Goal: Task Accomplishment & Management: Manage account settings

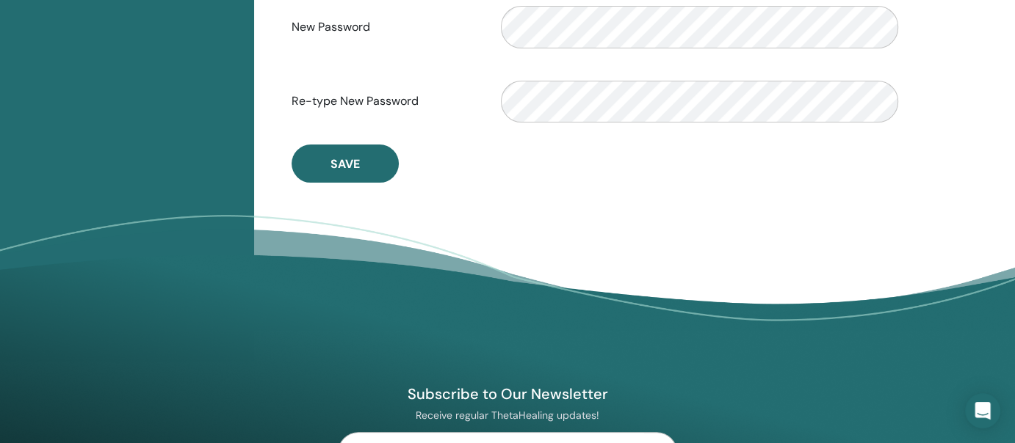
scroll to position [73, 0]
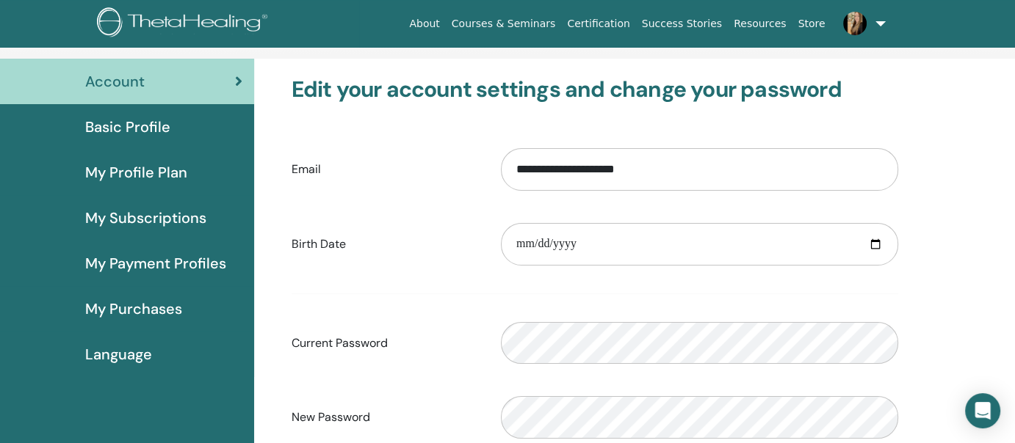
click at [159, 164] on span "My Profile Plan" at bounding box center [136, 173] width 102 height 22
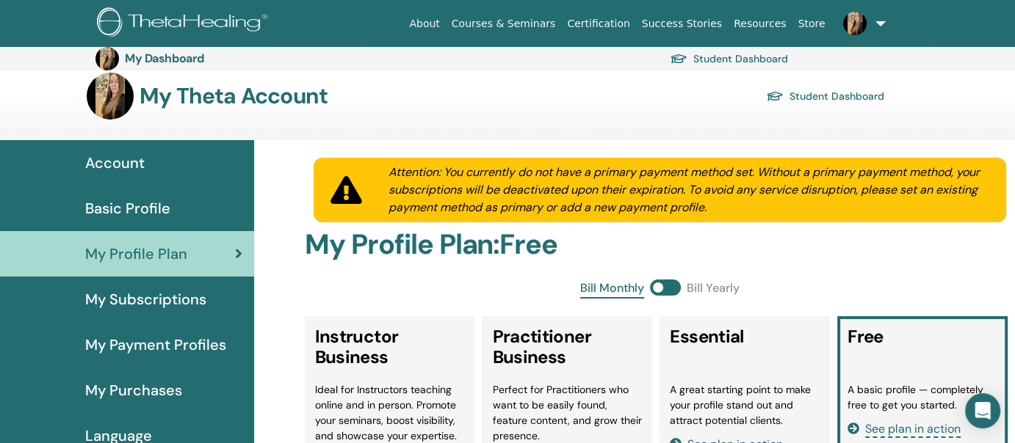
scroll to position [186, 0]
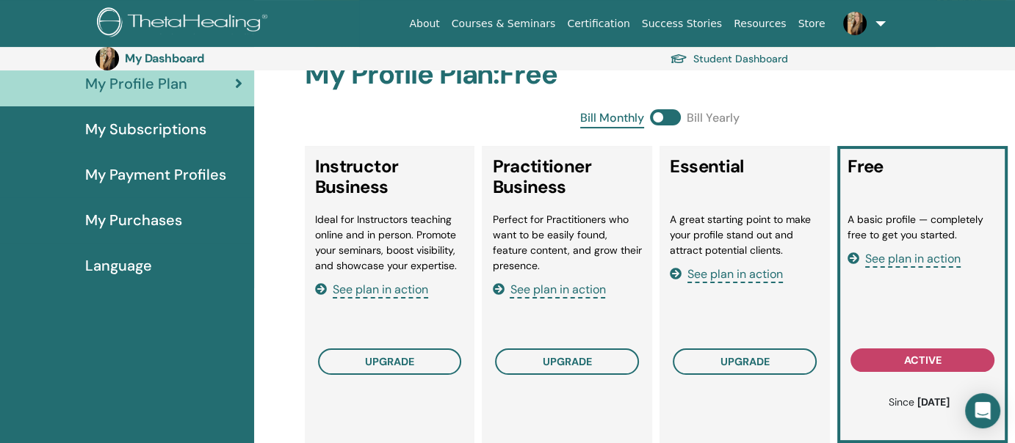
click at [179, 124] on span "My Subscriptions" at bounding box center [145, 129] width 121 height 22
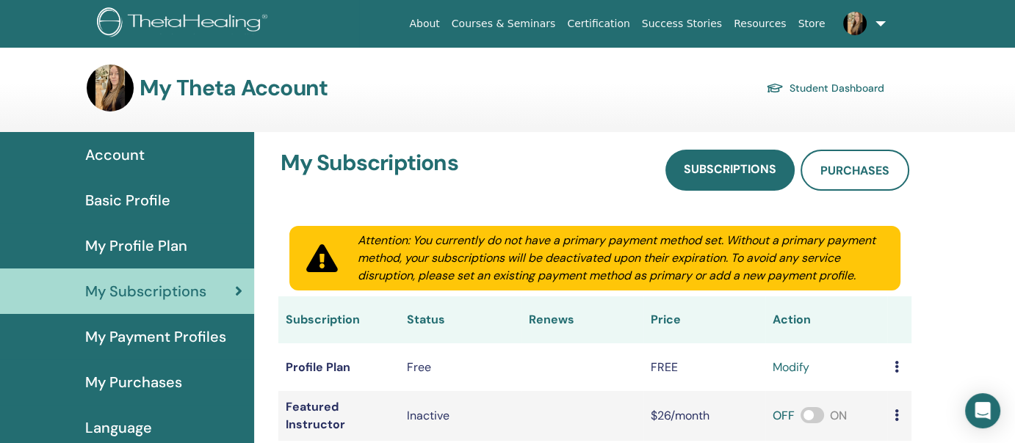
scroll to position [170, 0]
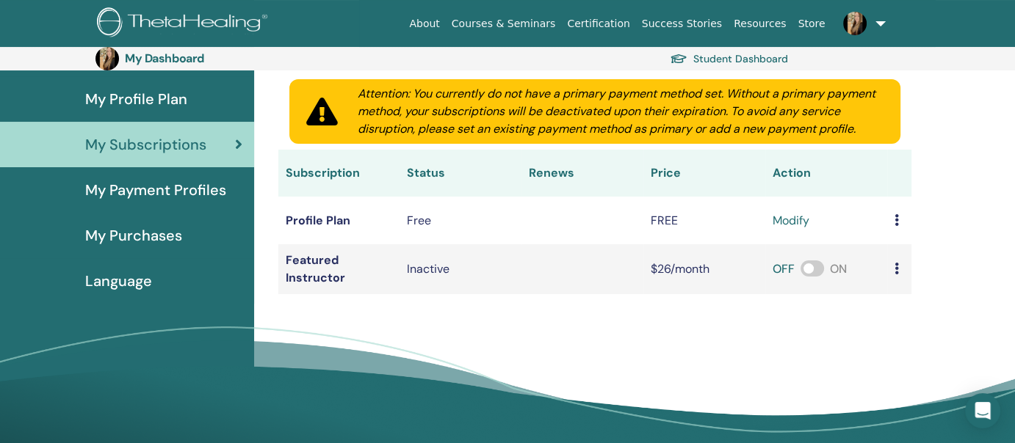
click at [206, 188] on span "My Payment Profiles" at bounding box center [155, 190] width 141 height 22
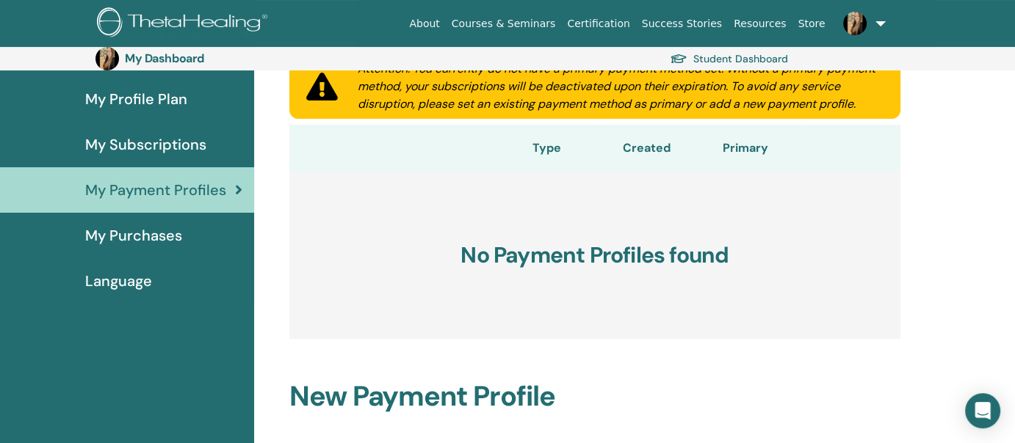
scroll to position [73, 0]
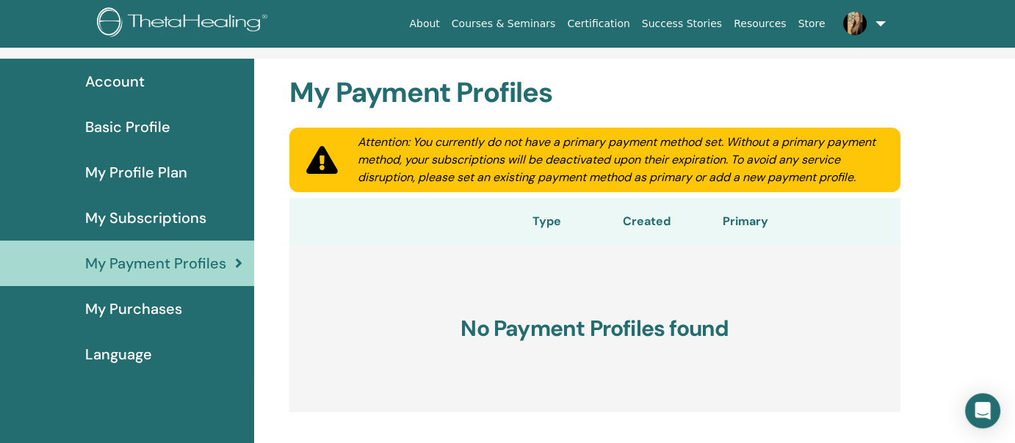
click at [152, 302] on span "My Purchases" at bounding box center [133, 309] width 97 height 22
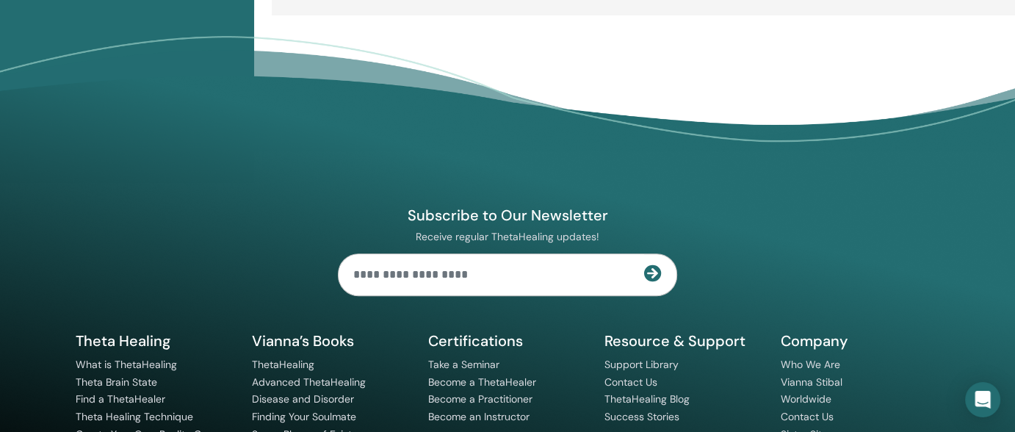
scroll to position [73, 0]
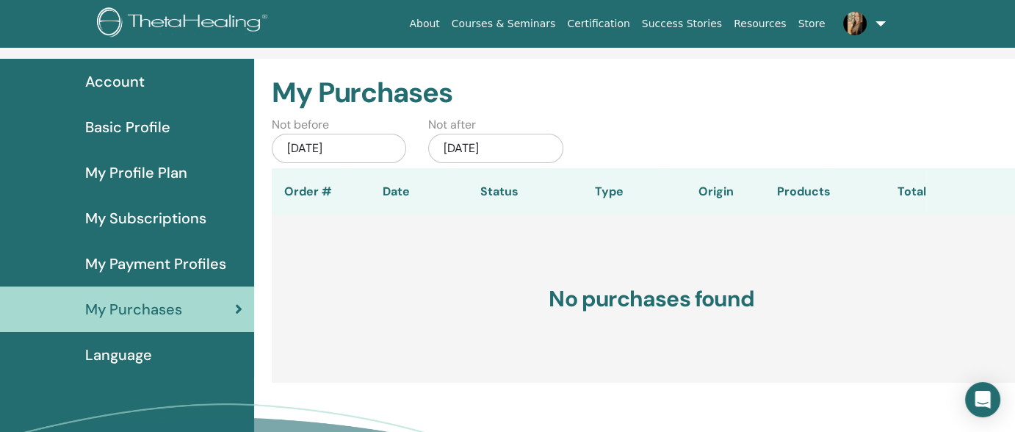
click at [113, 356] on span "Language" at bounding box center [118, 355] width 67 height 22
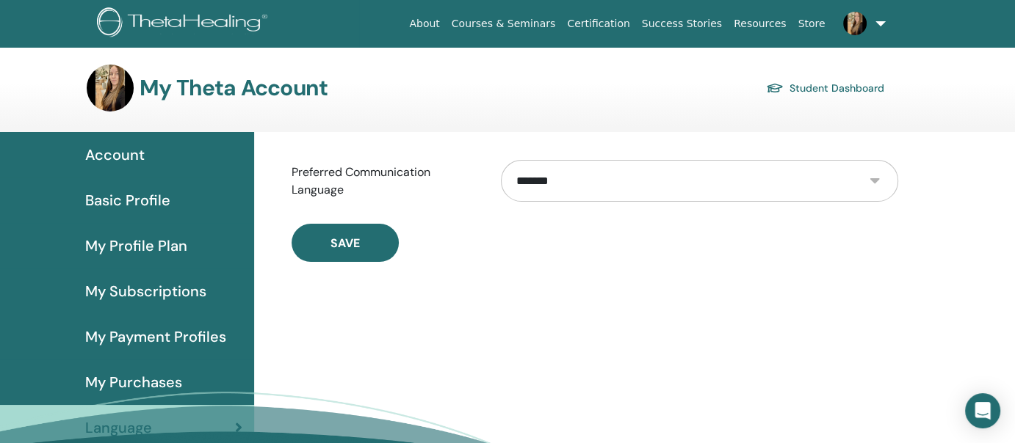
click at [139, 197] on span "Basic Profile" at bounding box center [127, 200] width 85 height 22
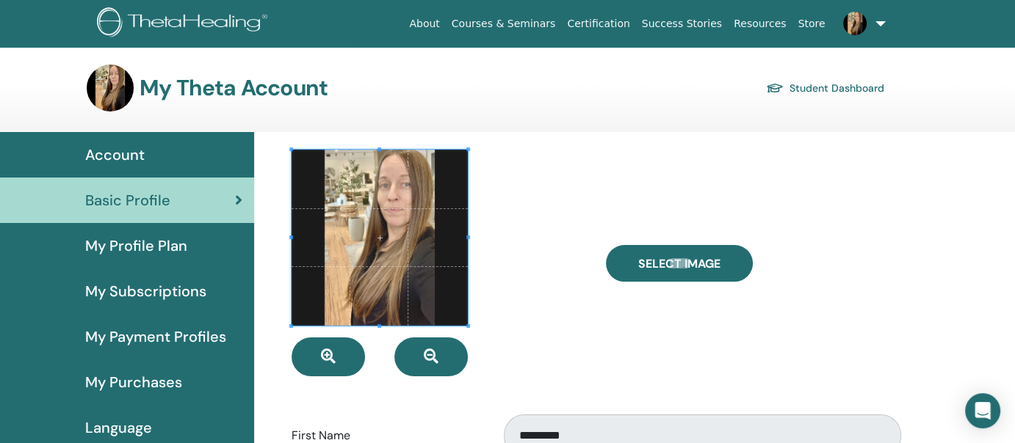
click at [145, 146] on div "Account" at bounding box center [127, 155] width 231 height 22
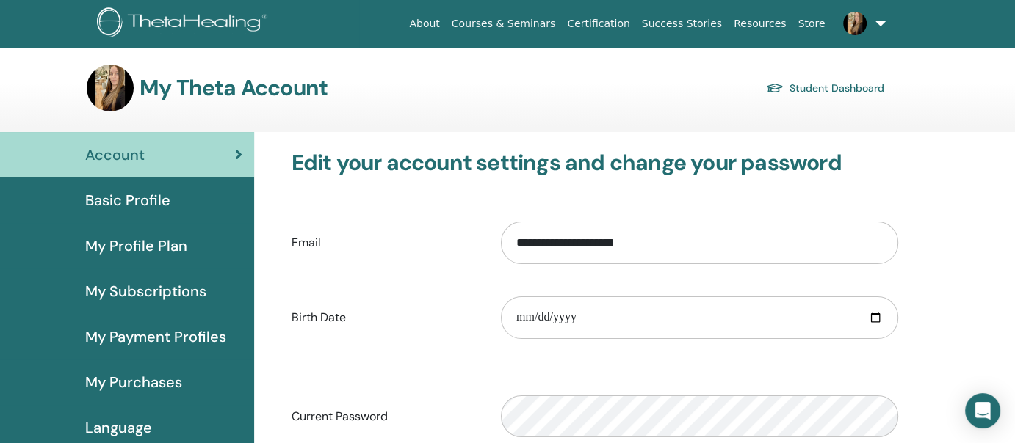
click at [612, 14] on link "Certification" at bounding box center [598, 23] width 74 height 27
